Goal: Information Seeking & Learning: Check status

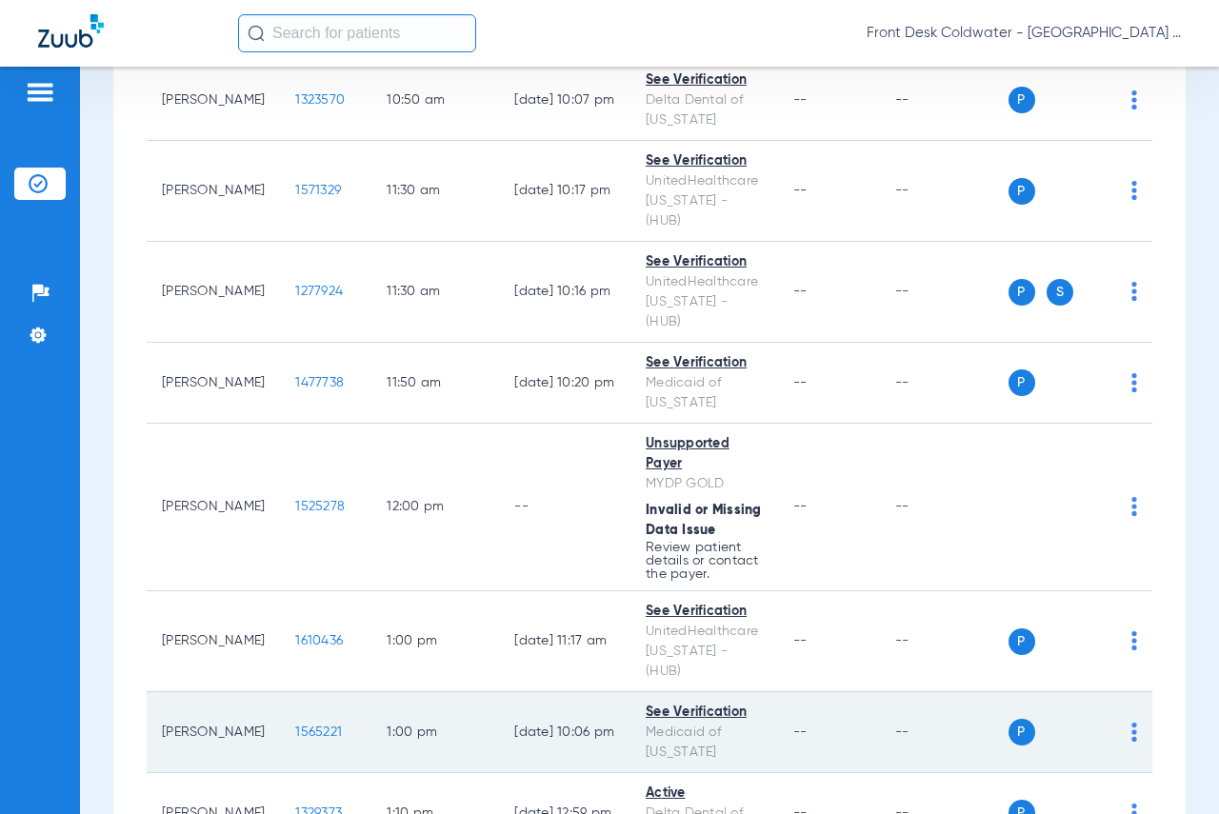
scroll to position [1619, 0]
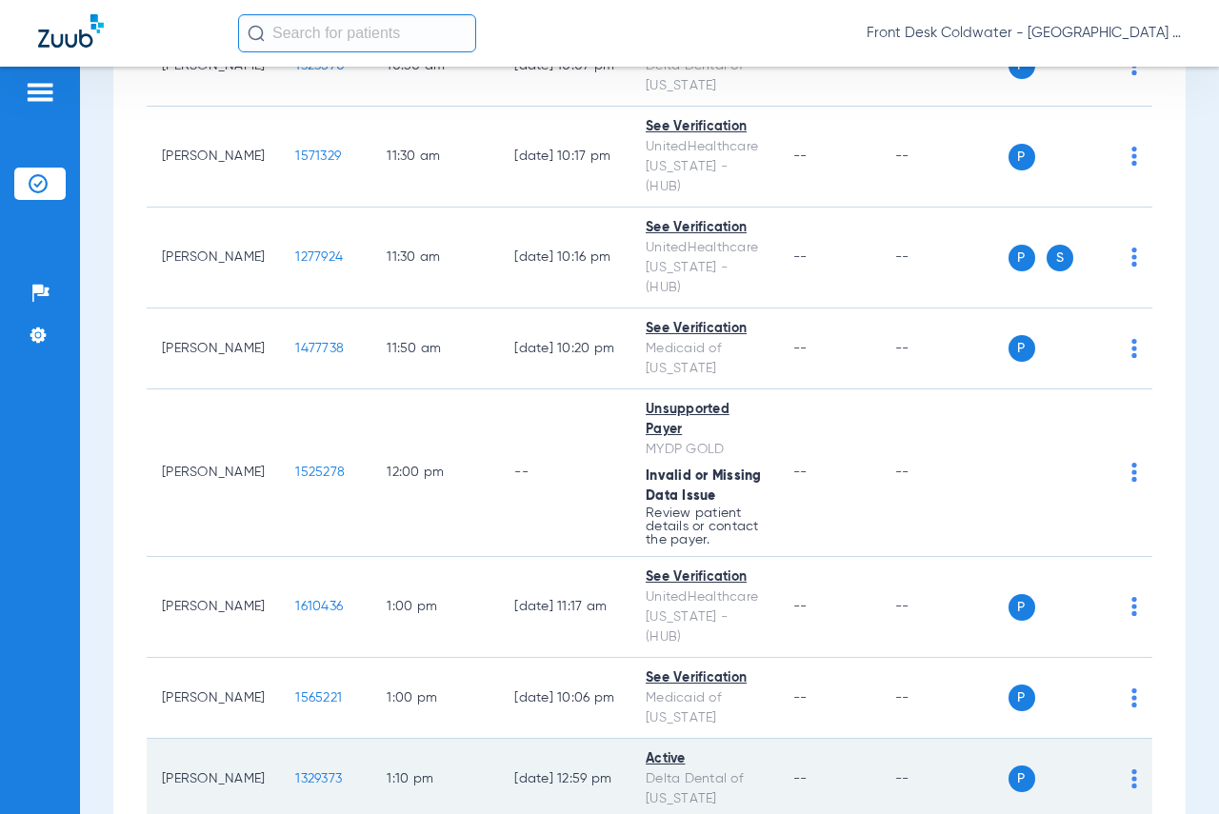
click at [295, 772] on span "1329373" at bounding box center [318, 778] width 47 height 13
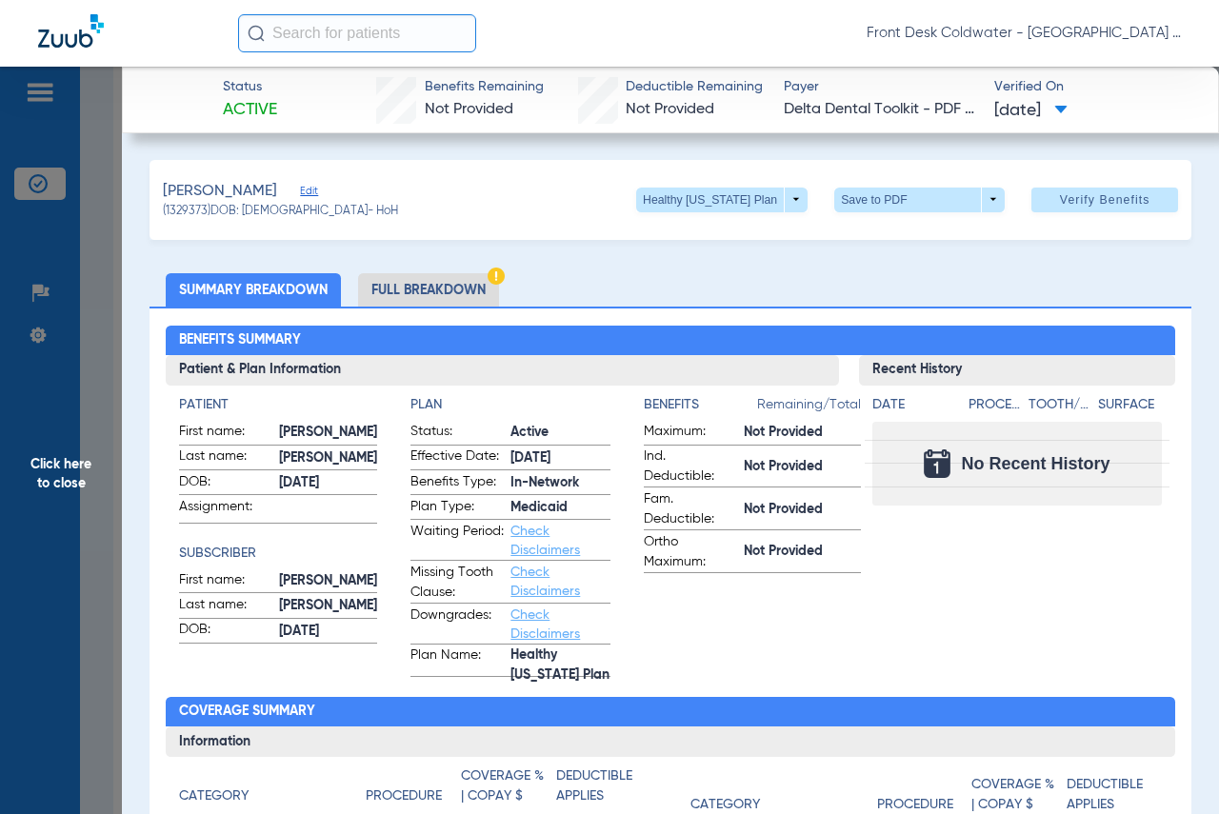
click at [414, 281] on li "Full Breakdown" at bounding box center [428, 289] width 141 height 33
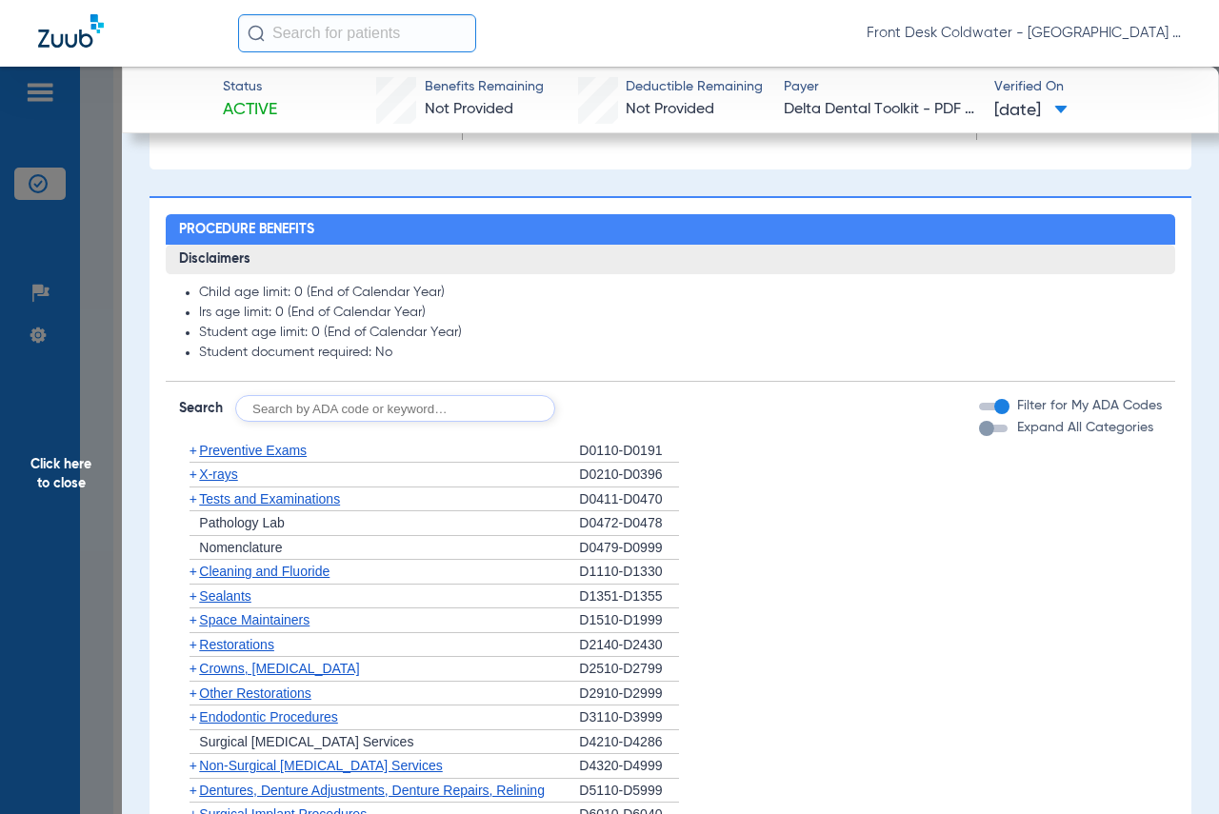
scroll to position [1238, 0]
click at [193, 450] on span "+" at bounding box center [193, 449] width 8 height 15
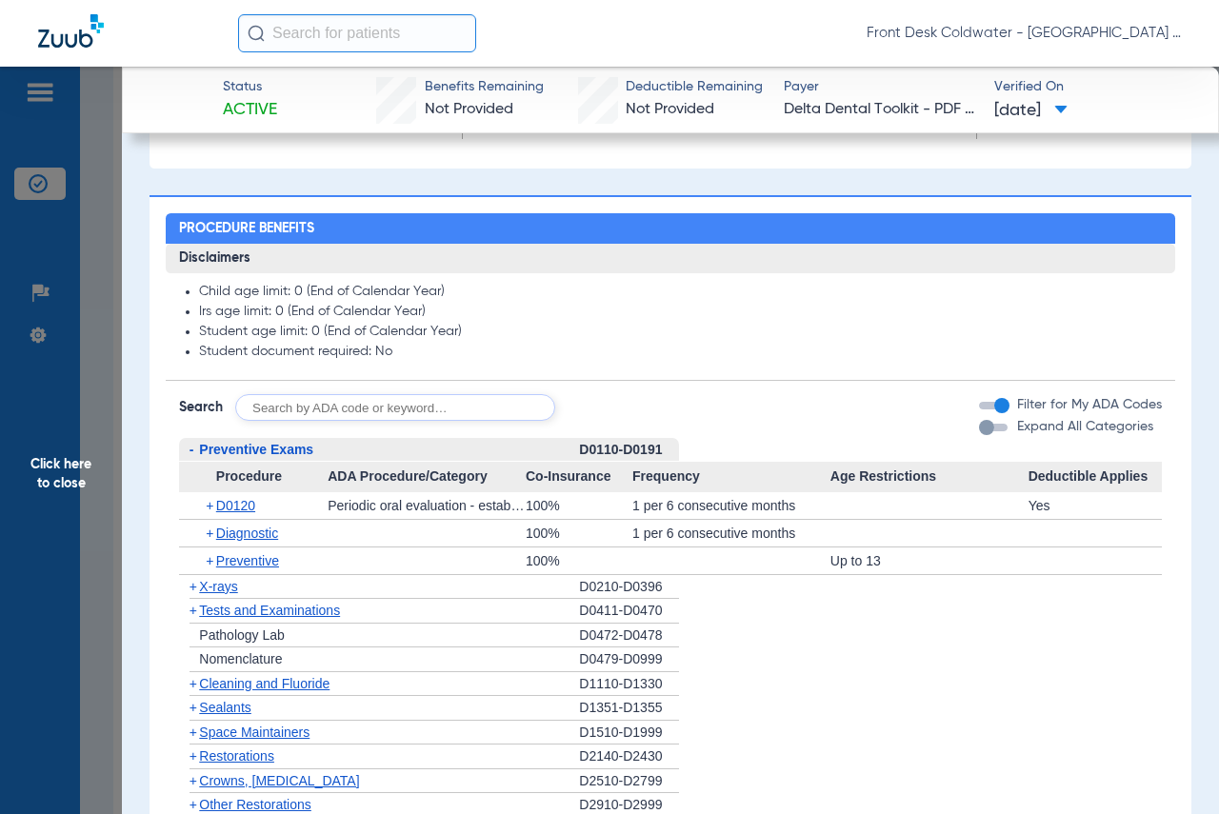
click at [212, 532] on span "+" at bounding box center [211, 533] width 10 height 27
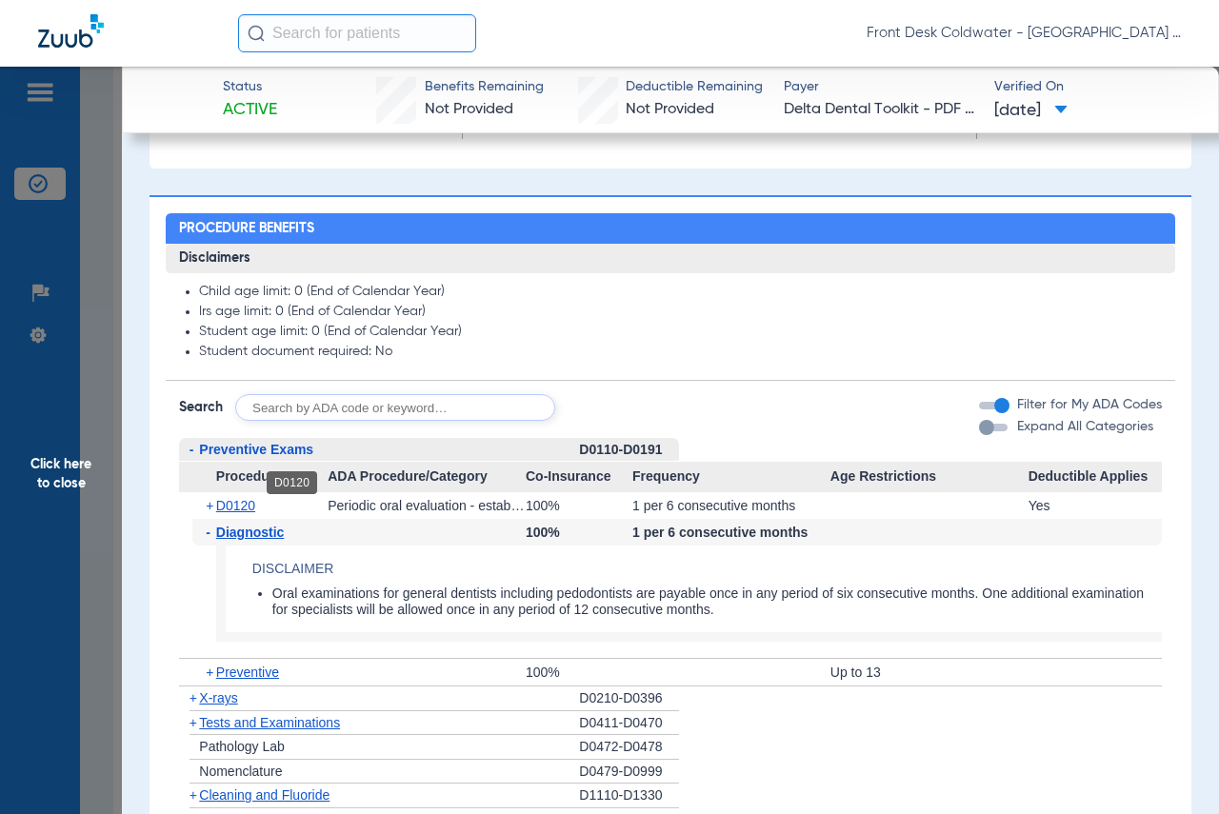
scroll to position [1333, 0]
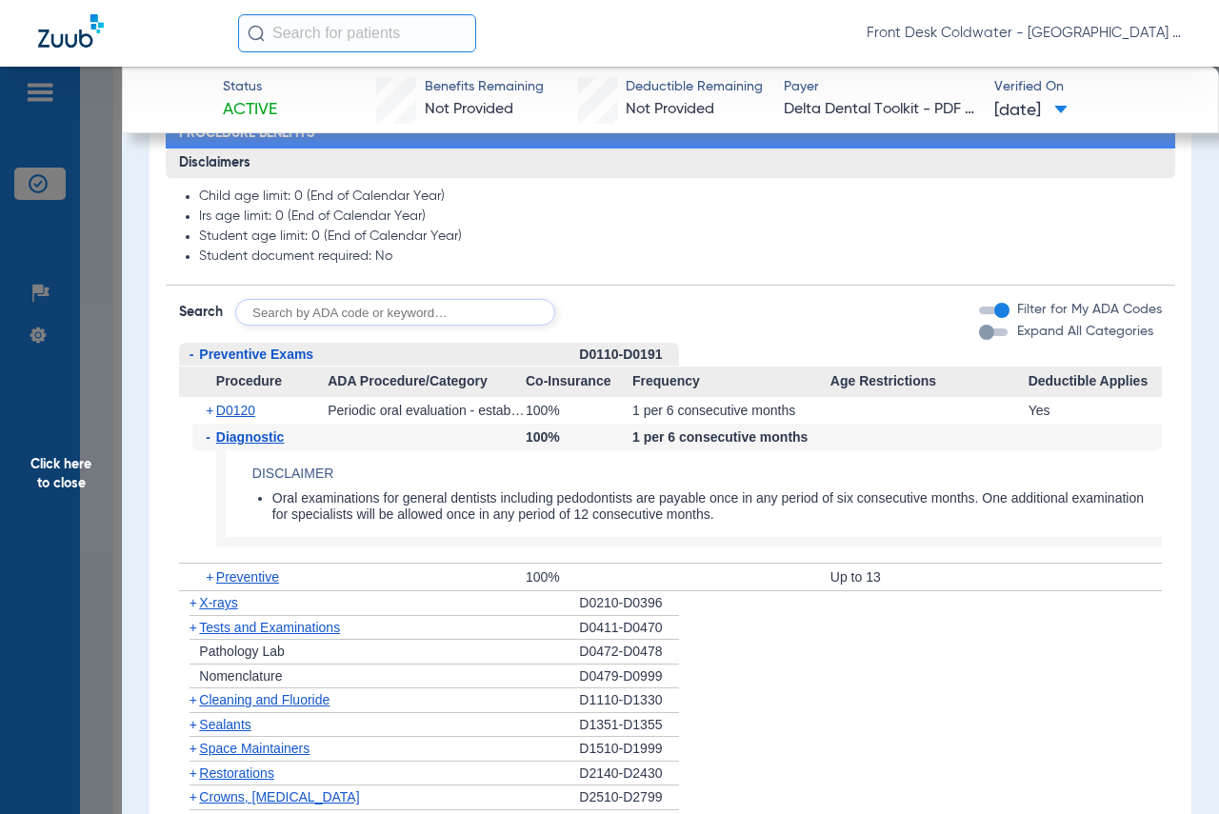
click at [211, 409] on span "+" at bounding box center [211, 410] width 10 height 27
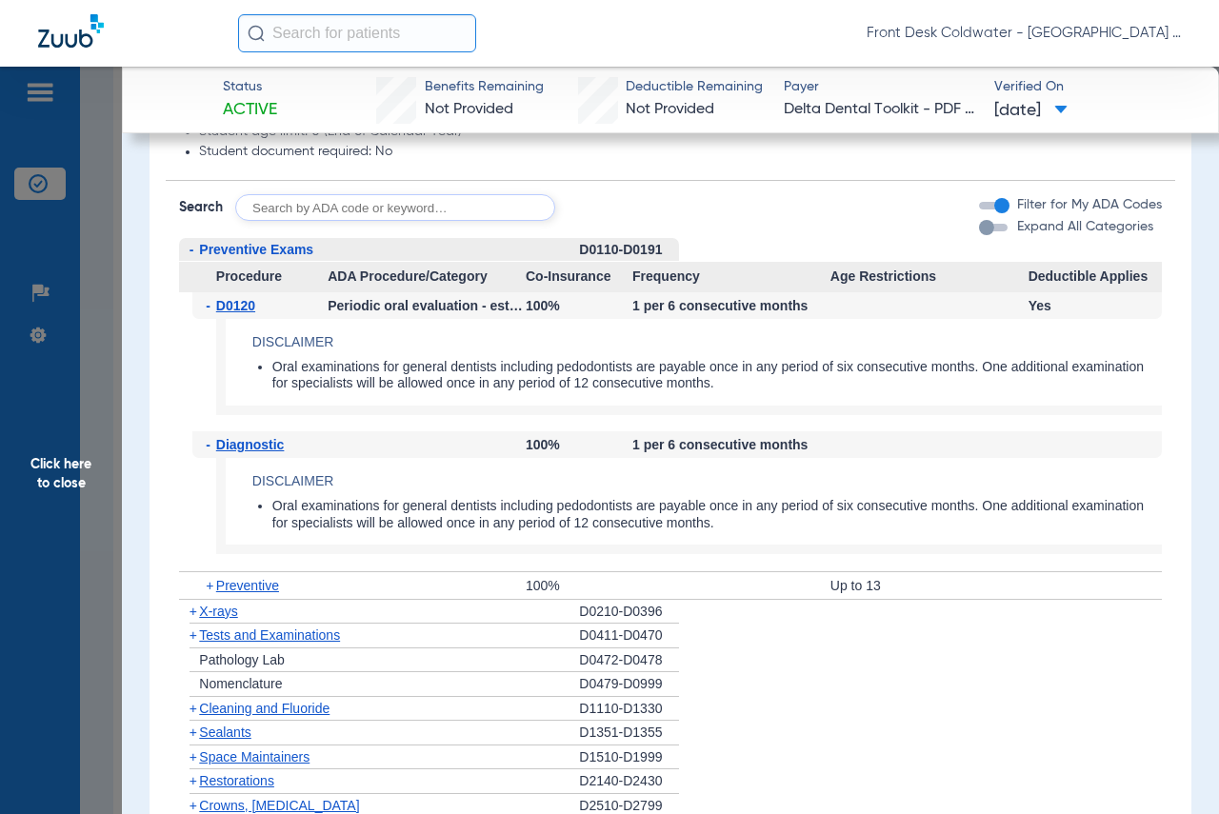
scroll to position [1428, 0]
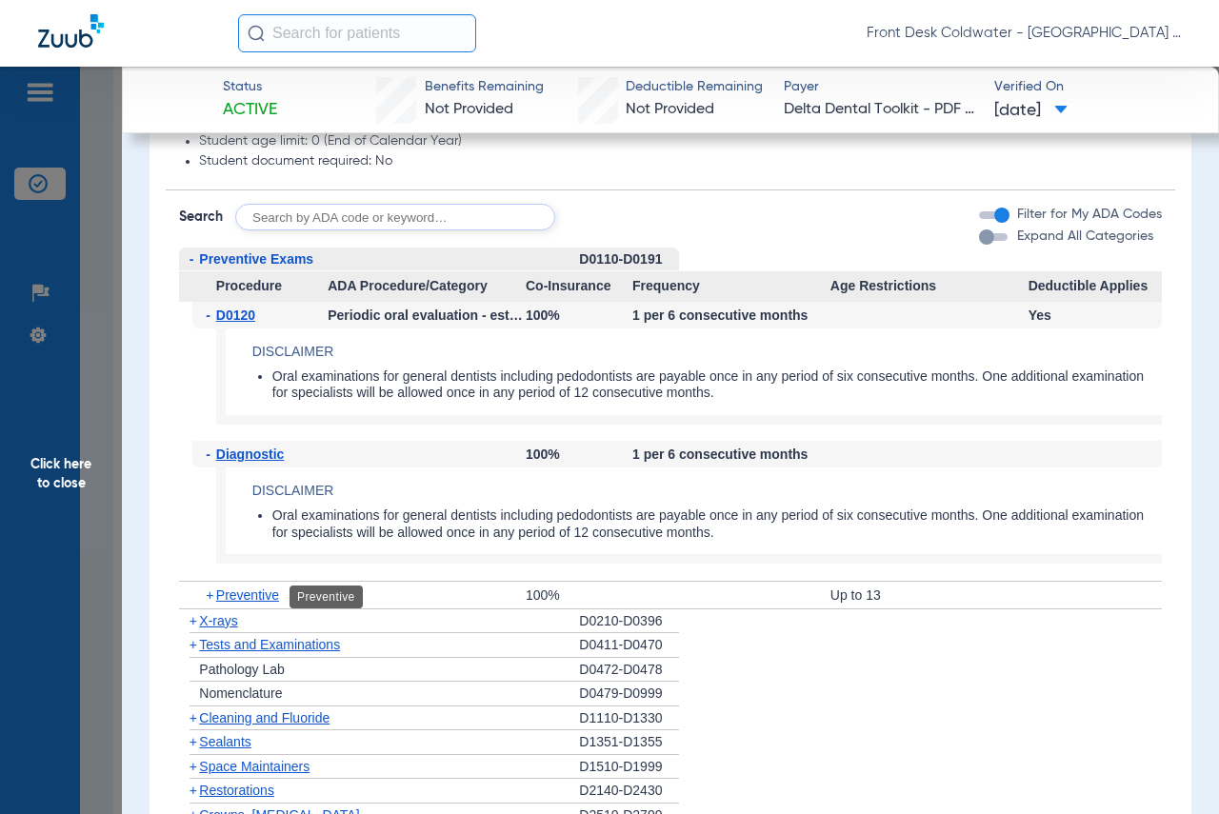
click at [243, 600] on span "Preventive" at bounding box center [247, 595] width 63 height 15
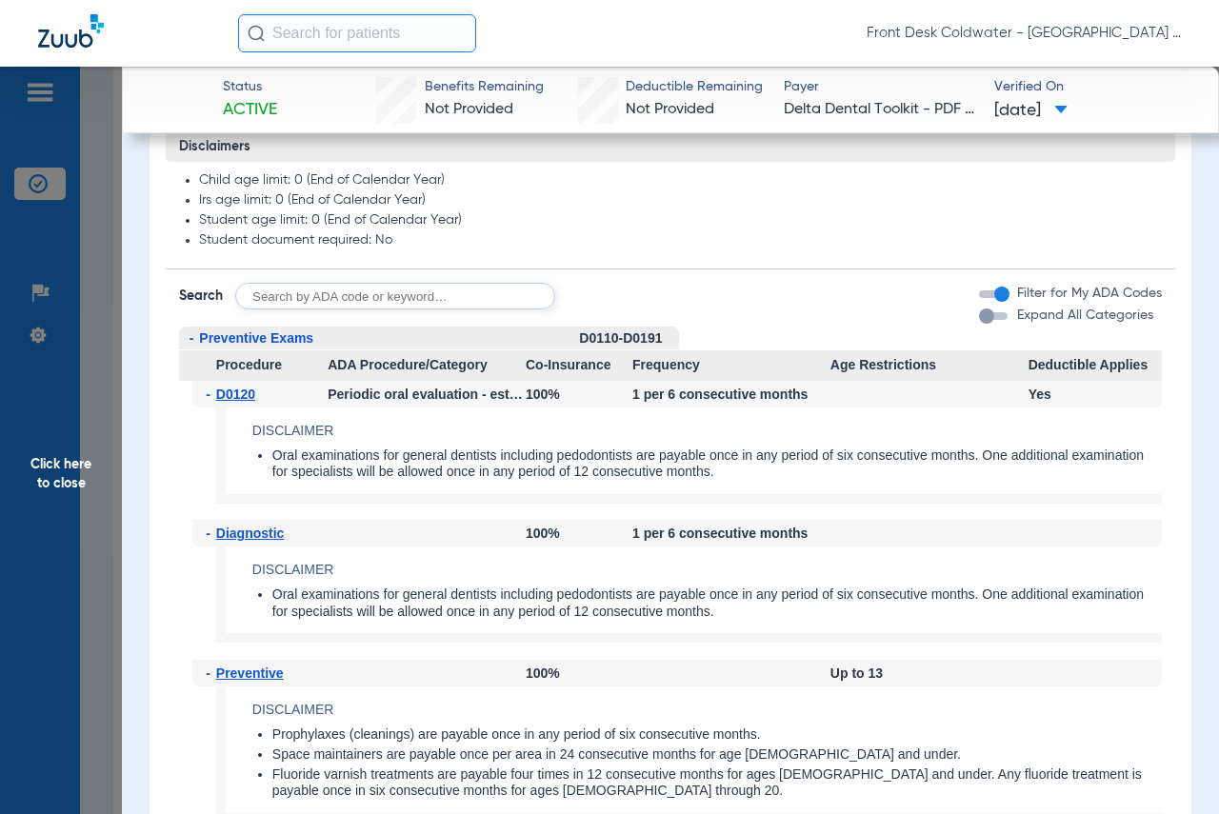
scroll to position [1333, 0]
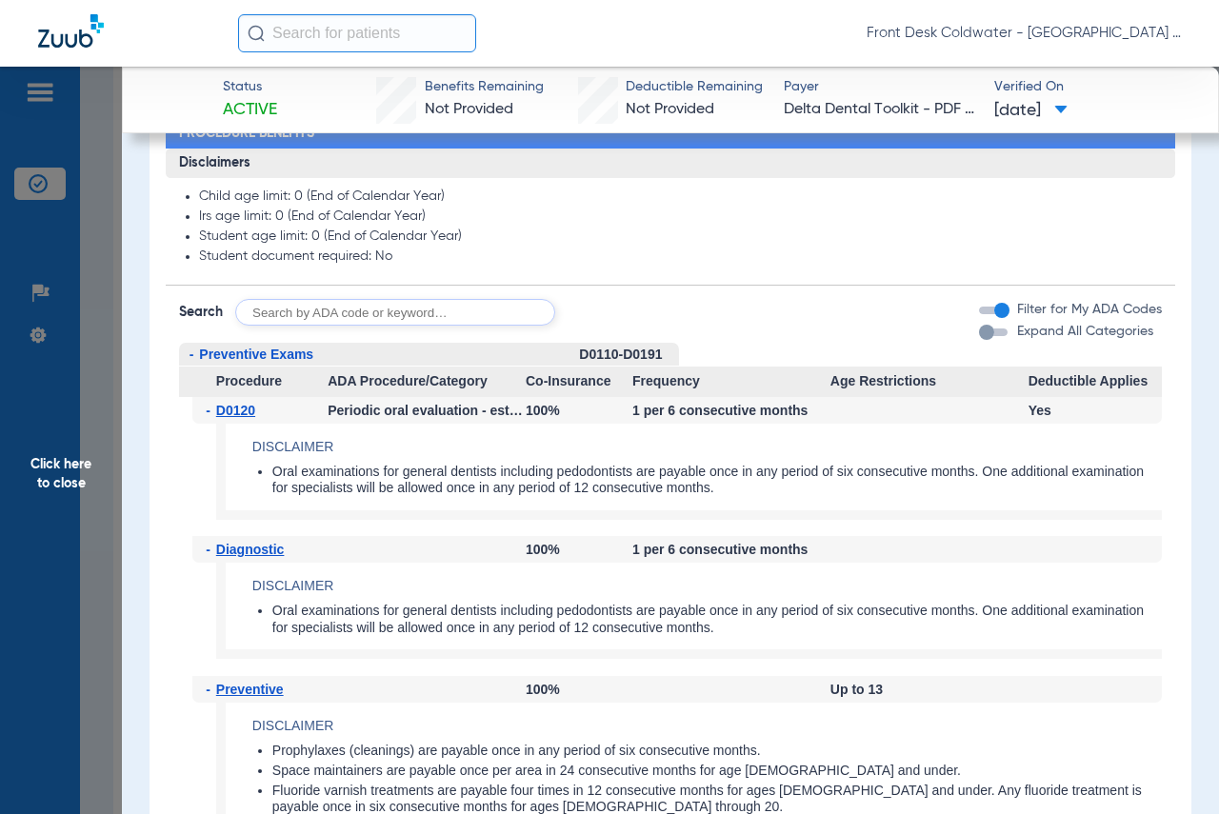
click at [424, 331] on div "Disclaimers Child age limit: 0 (End of Calendar Year) Irs age limit: 0 (End of …" at bounding box center [670, 813] width 1008 height 1328
click at [375, 309] on input "text" at bounding box center [395, 312] width 320 height 27
type input "D0140"
click button "Search" at bounding box center [625, 312] width 75 height 27
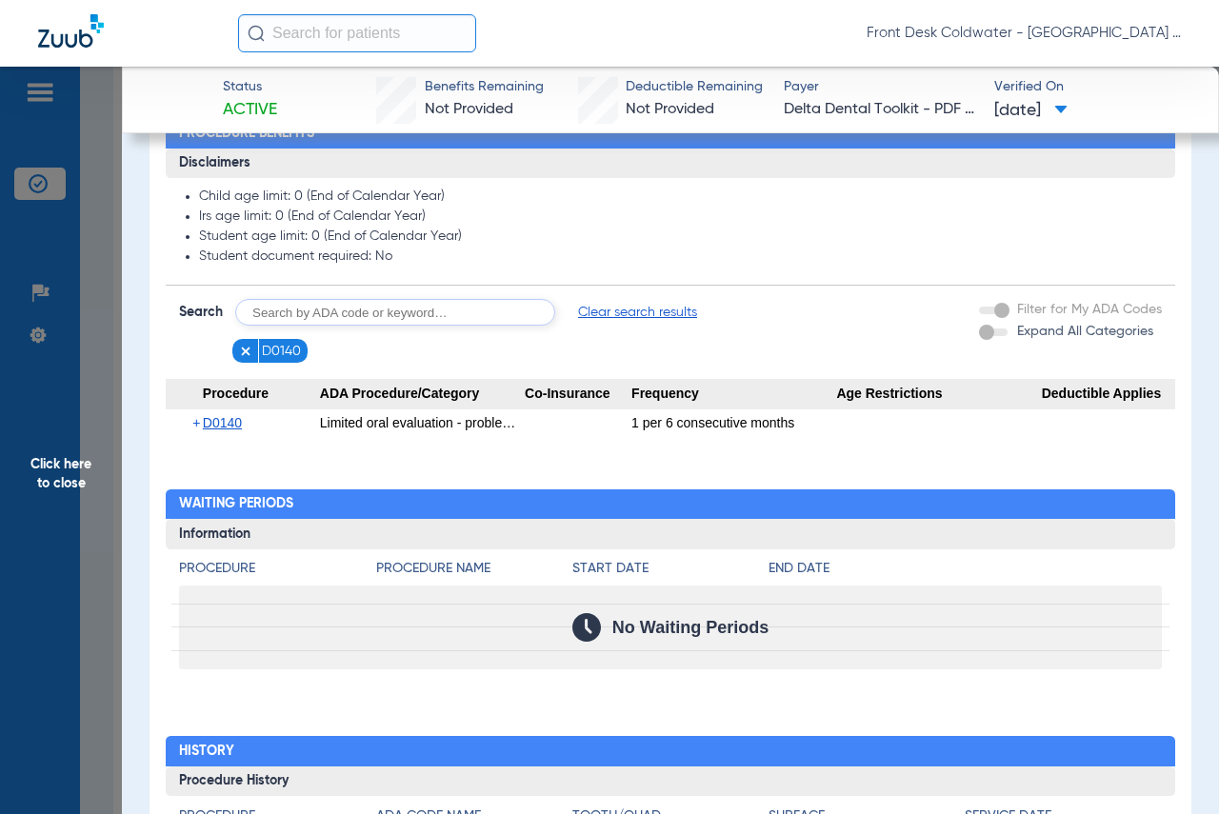
click at [197, 428] on span "+" at bounding box center [197, 422] width 10 height 27
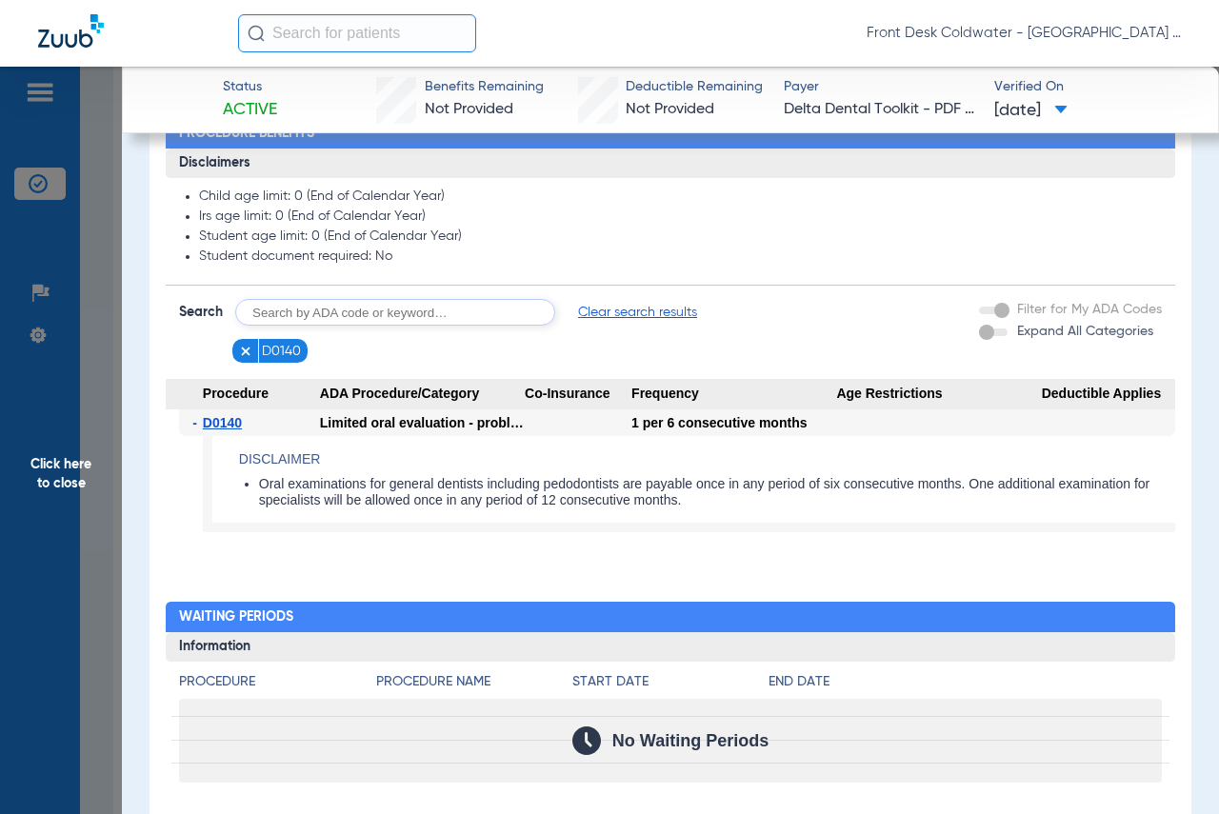
click at [197, 428] on span "-" at bounding box center [197, 422] width 10 height 27
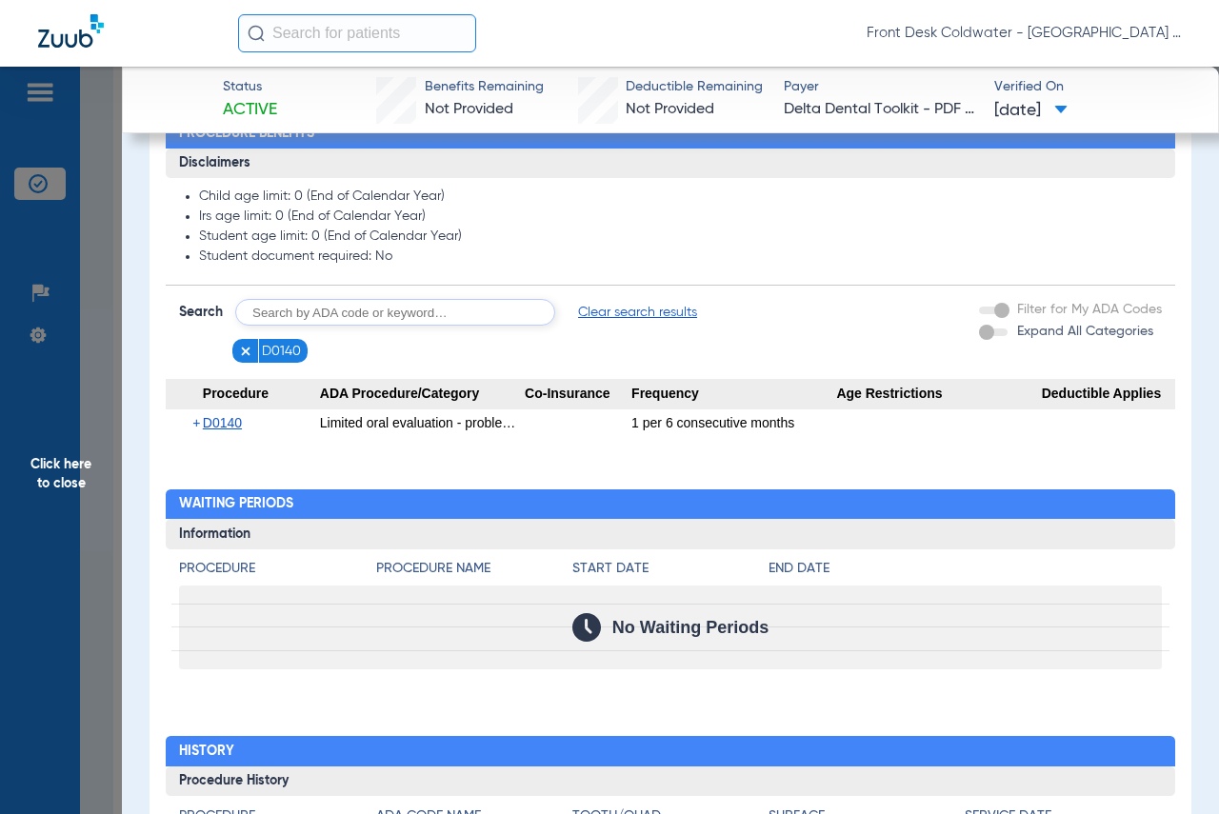
click at [246, 346] on img at bounding box center [245, 351] width 13 height 13
